Goal: Browse casually

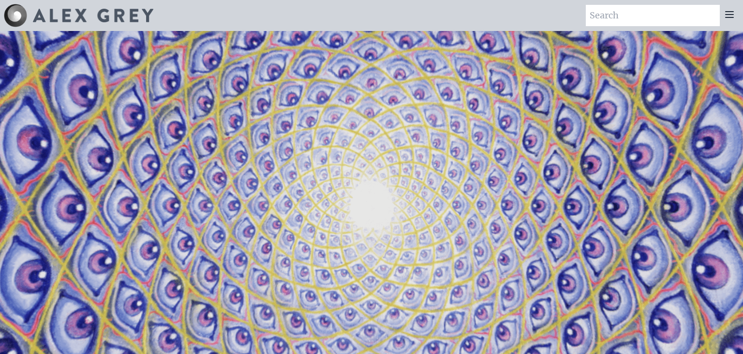
click at [125, 18] on img at bounding box center [93, 16] width 120 height 14
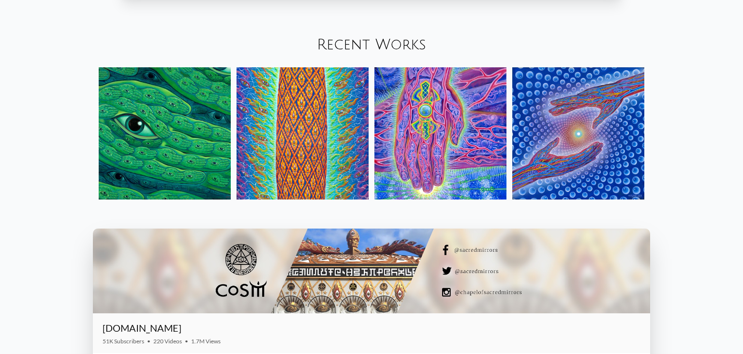
scroll to position [1226, 0]
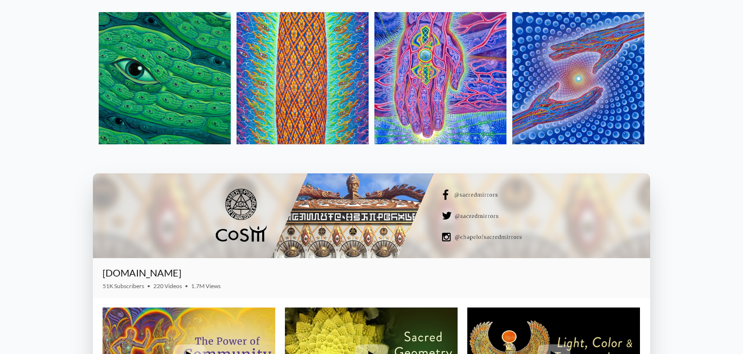
click at [121, 88] on img at bounding box center [165, 78] width 132 height 132
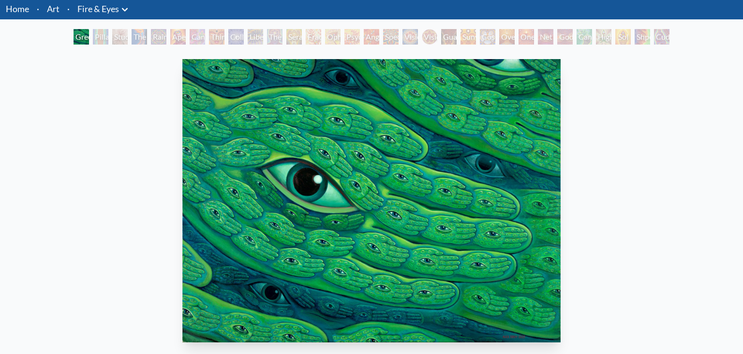
scroll to position [51, 0]
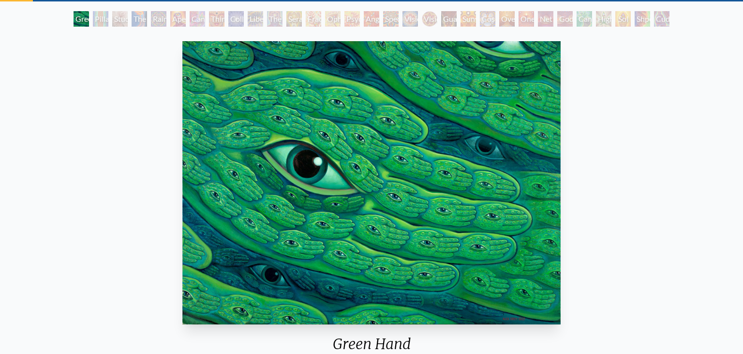
click at [258, 19] on div "Liberation Through Seeing" at bounding box center [255, 18] width 15 height 15
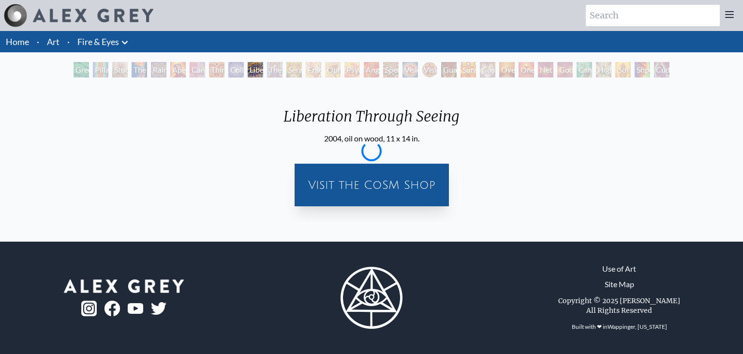
scroll to position [0, 0]
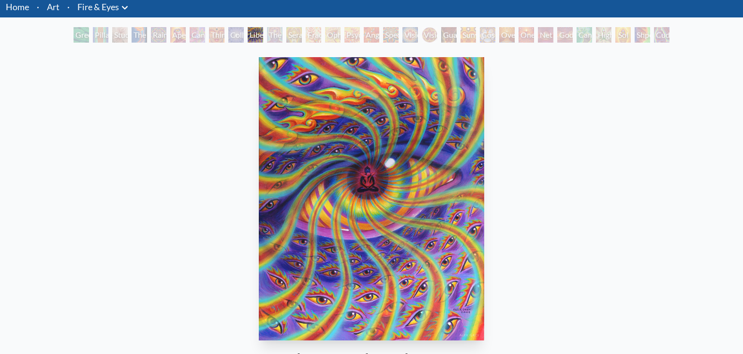
scroll to position [51, 0]
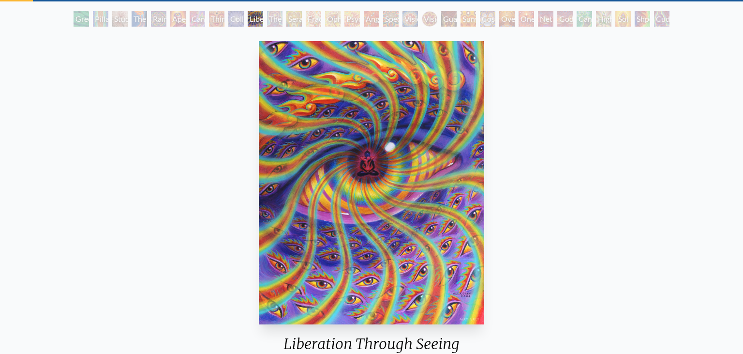
click at [426, 22] on div "Vision [PERSON_NAME]" at bounding box center [429, 18] width 15 height 15
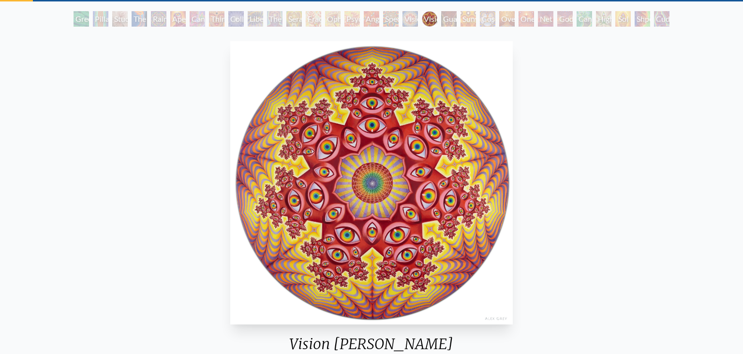
click at [485, 22] on div "Cosmic Elf" at bounding box center [487, 18] width 15 height 15
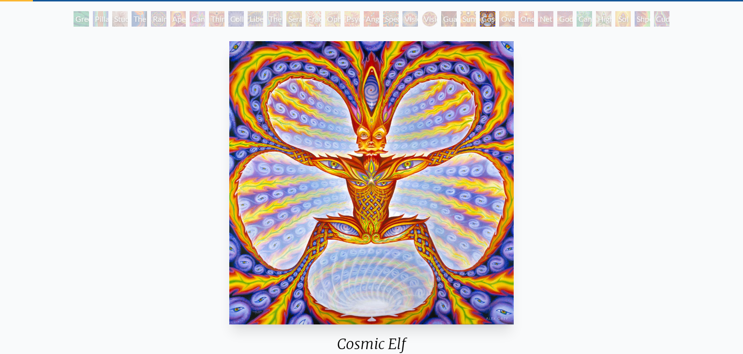
click at [195, 22] on div "Cannabis Sutra" at bounding box center [197, 18] width 15 height 15
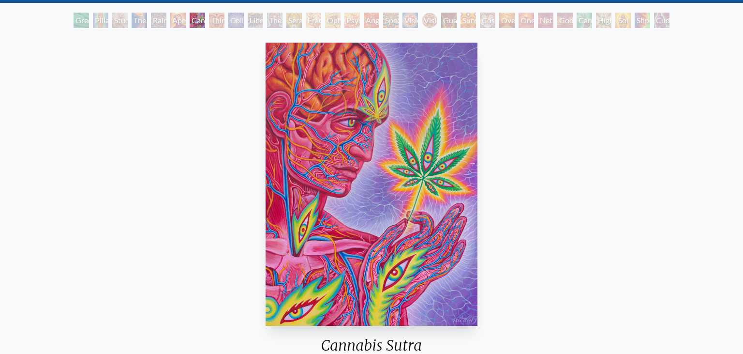
scroll to position [51, 0]
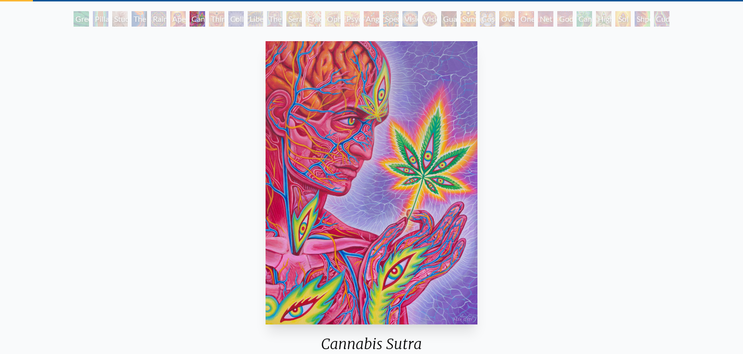
click at [166, 13] on div "Rainbow Eye Ripple" at bounding box center [158, 18] width 15 height 15
